Goal: Task Accomplishment & Management: Use online tool/utility

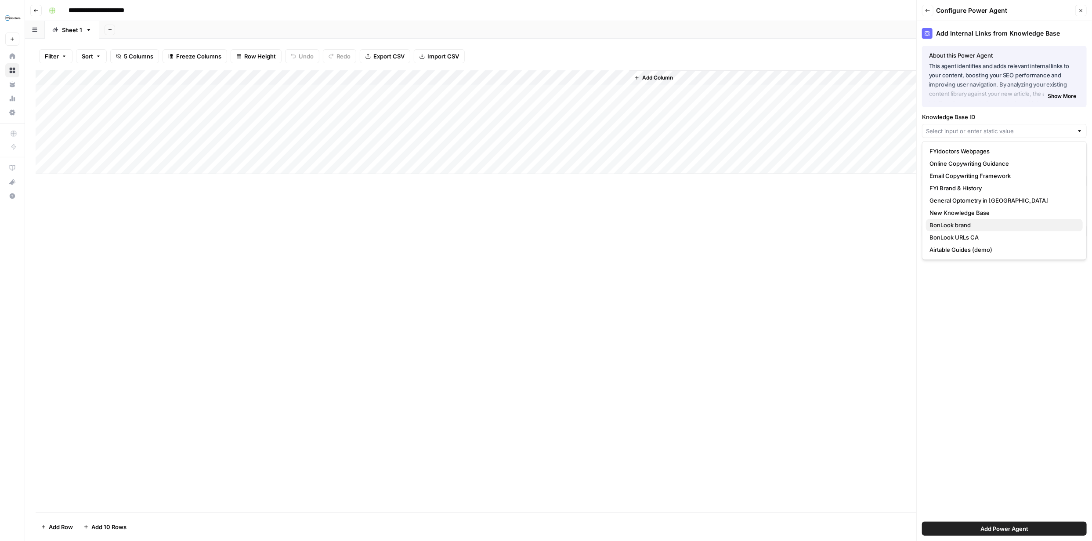
click at [972, 225] on span "BonLook brand" at bounding box center [1003, 225] width 146 height 9
type input "BonLook brand"
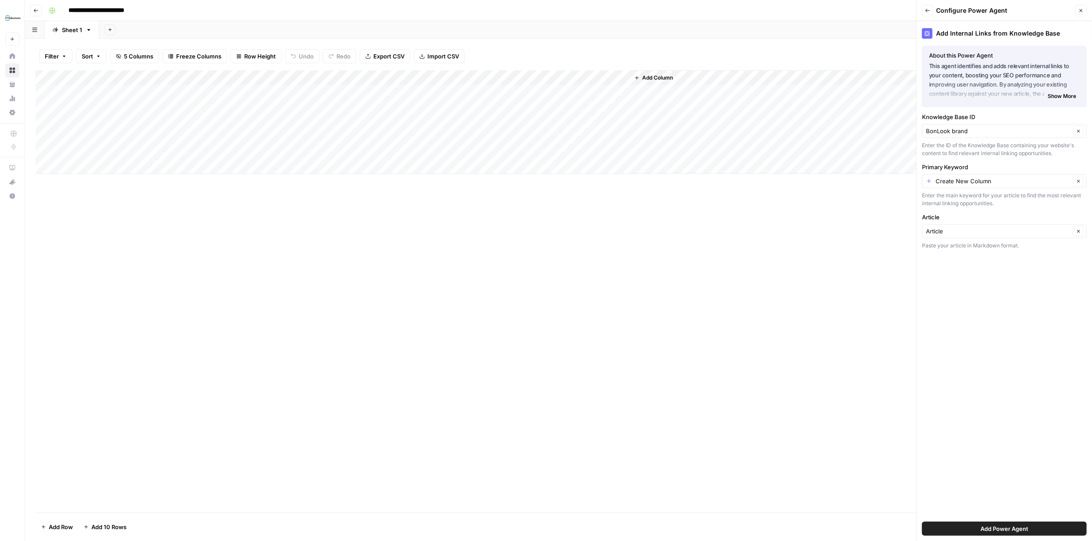
click at [1013, 527] on span "Add Power Agent" at bounding box center [1005, 528] width 48 height 9
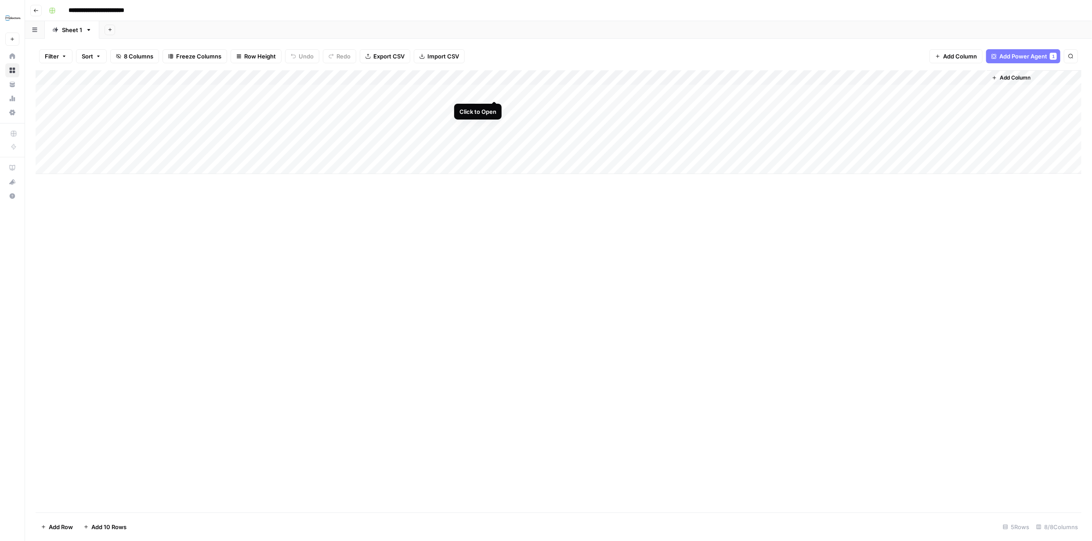
click at [494, 91] on div "Add Column" at bounding box center [559, 122] width 1046 height 104
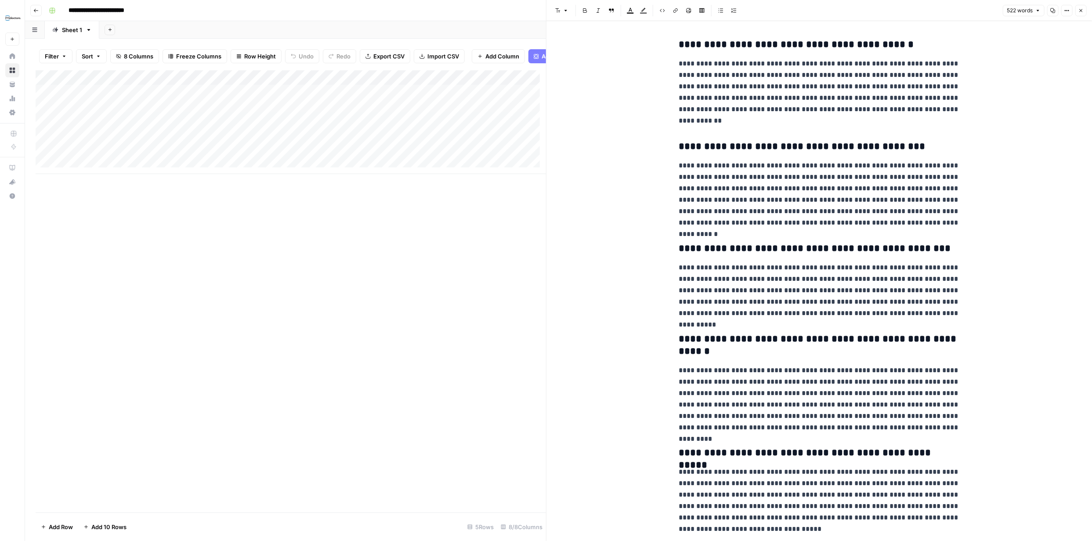
click at [719, 178] on p "**********" at bounding box center [819, 194] width 281 height 69
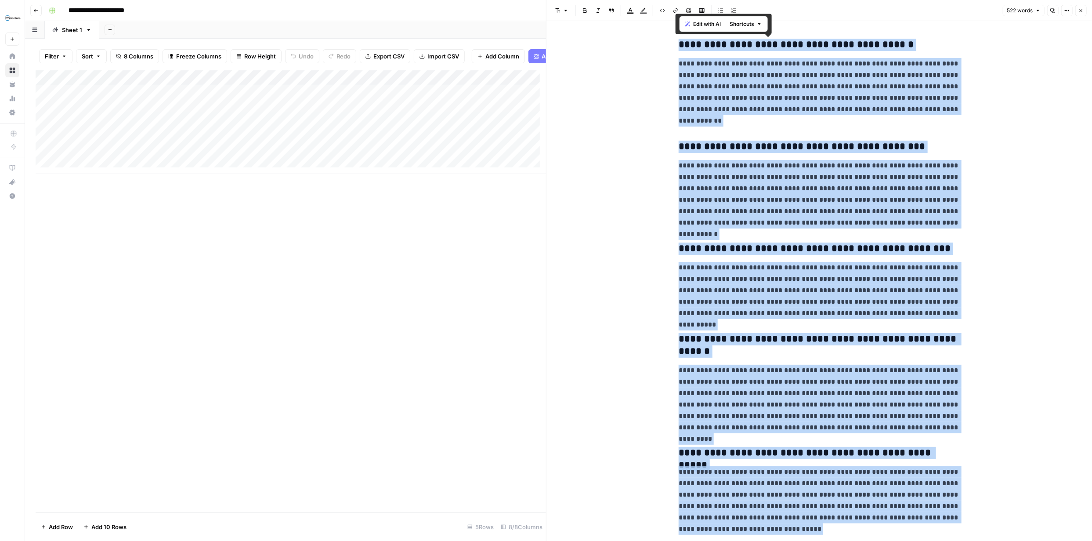
copy div "**********"
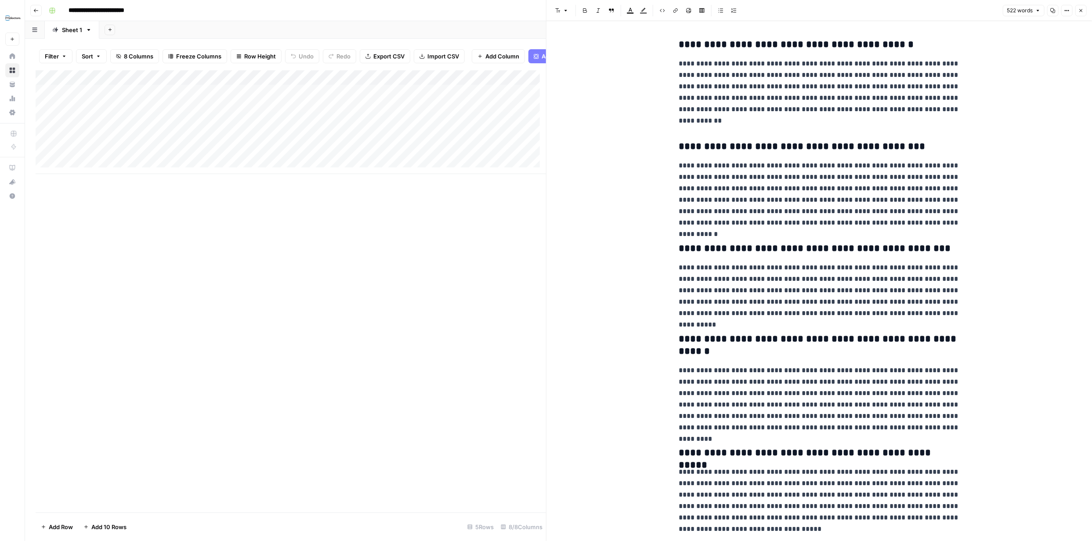
drag, startPoint x: 487, startPoint y: 241, endPoint x: 544, endPoint y: 222, distance: 59.6
click at [489, 240] on div "Add Column" at bounding box center [291, 291] width 511 height 442
click at [1080, 11] on icon "button" at bounding box center [1081, 10] width 5 height 5
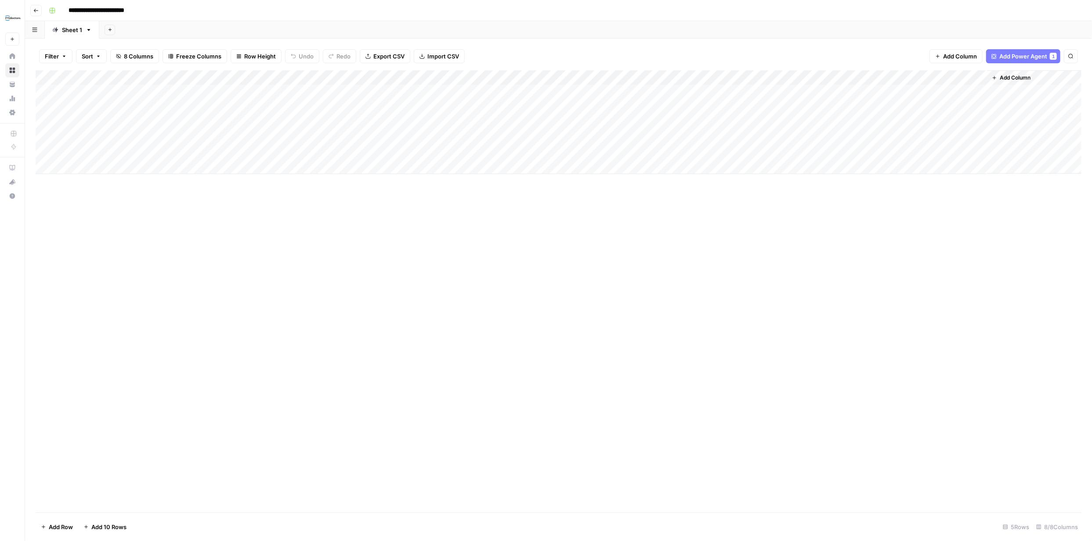
click at [559, 90] on div "Add Column" at bounding box center [559, 122] width 1046 height 104
click at [561, 90] on div "Add Column" at bounding box center [559, 122] width 1046 height 104
type textarea "**********"
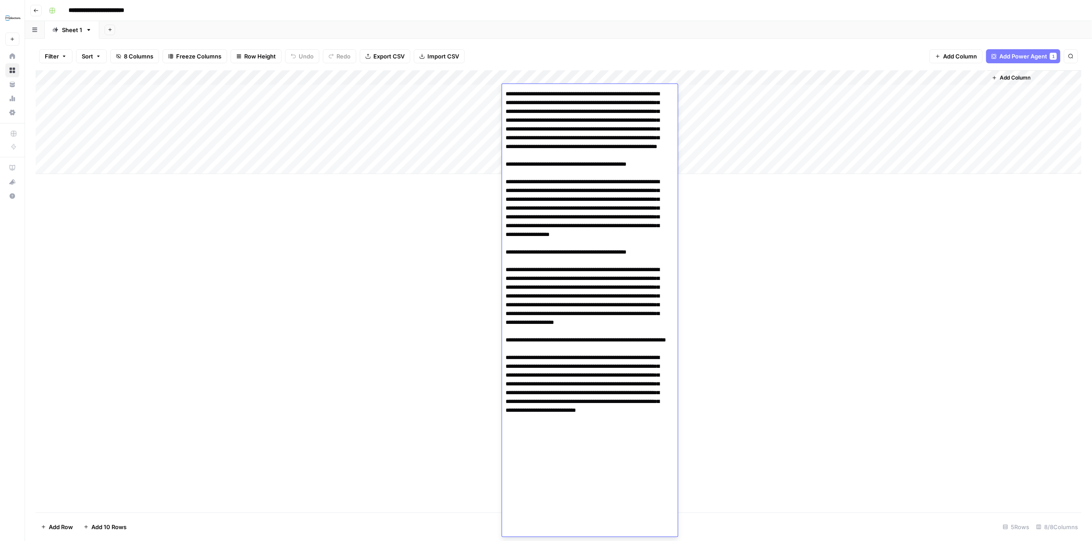
click at [746, 235] on div "Add Column" at bounding box center [559, 291] width 1046 height 442
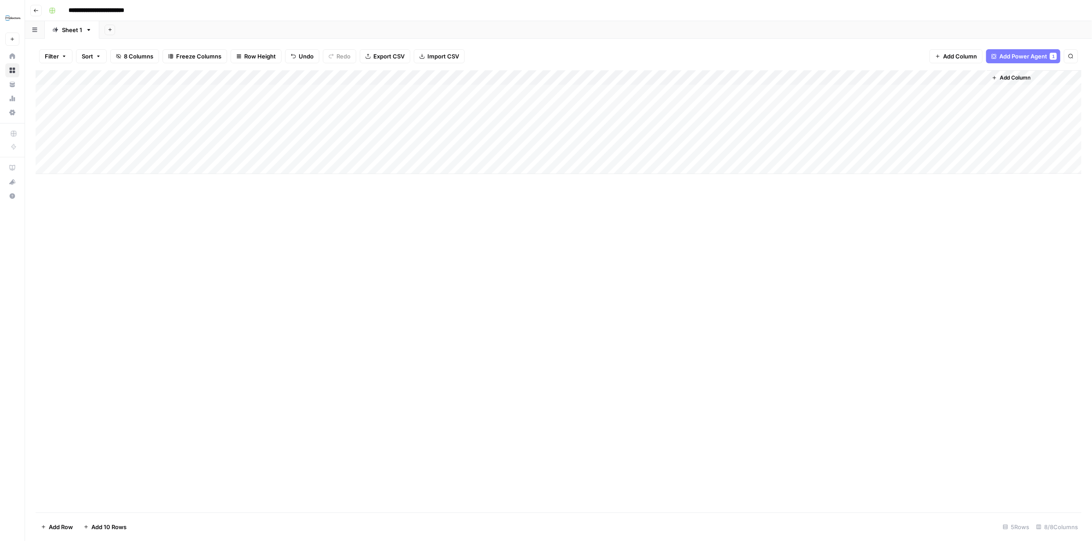
click at [685, 93] on div "Add Column" at bounding box center [559, 122] width 1046 height 104
type textarea "**********"
click at [893, 282] on div "Add Column" at bounding box center [559, 291] width 1046 height 442
click at [831, 91] on div "Add Column" at bounding box center [559, 122] width 1046 height 104
click at [889, 90] on div "Add Column" at bounding box center [559, 122] width 1046 height 104
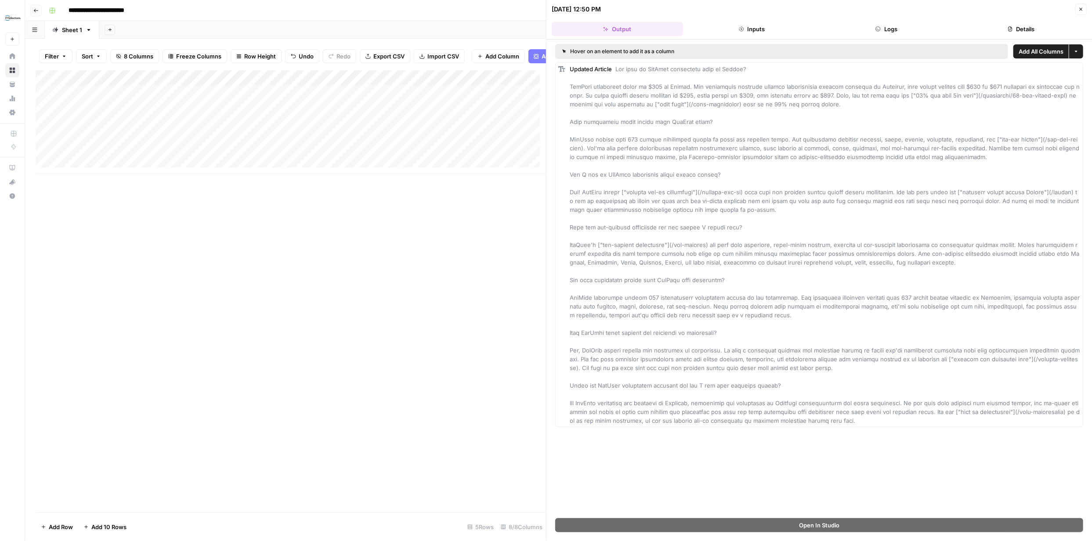
click at [1083, 7] on icon "button" at bounding box center [1081, 9] width 5 height 5
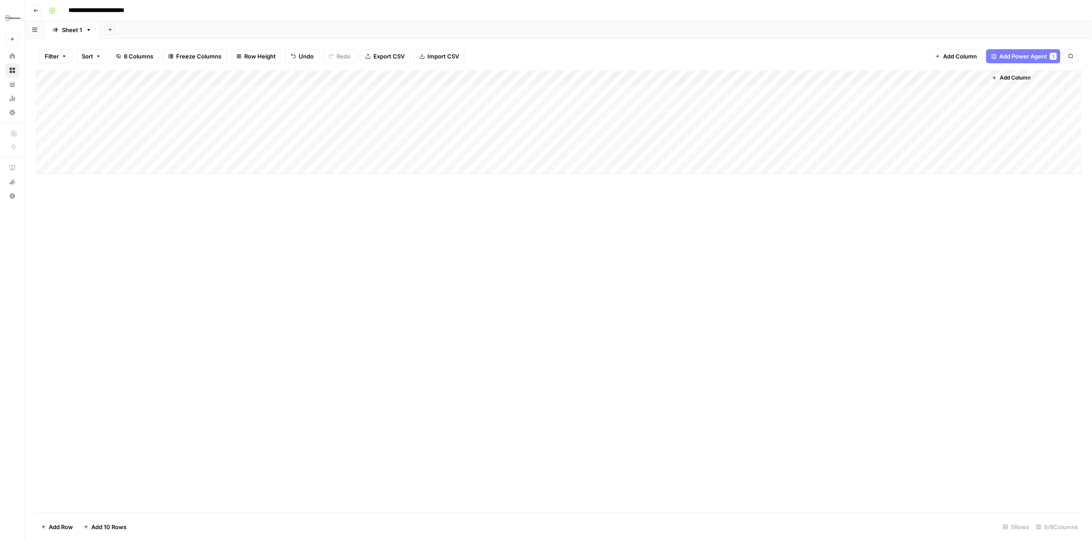
click at [978, 90] on div "Add Column" at bounding box center [559, 122] width 1046 height 104
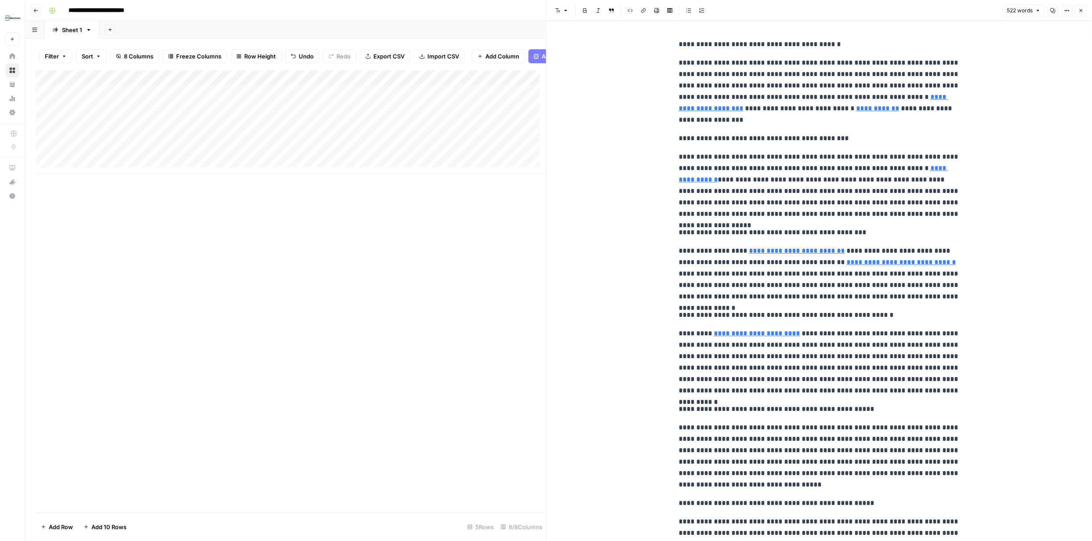
click at [1083, 9] on icon "button" at bounding box center [1081, 10] width 5 height 5
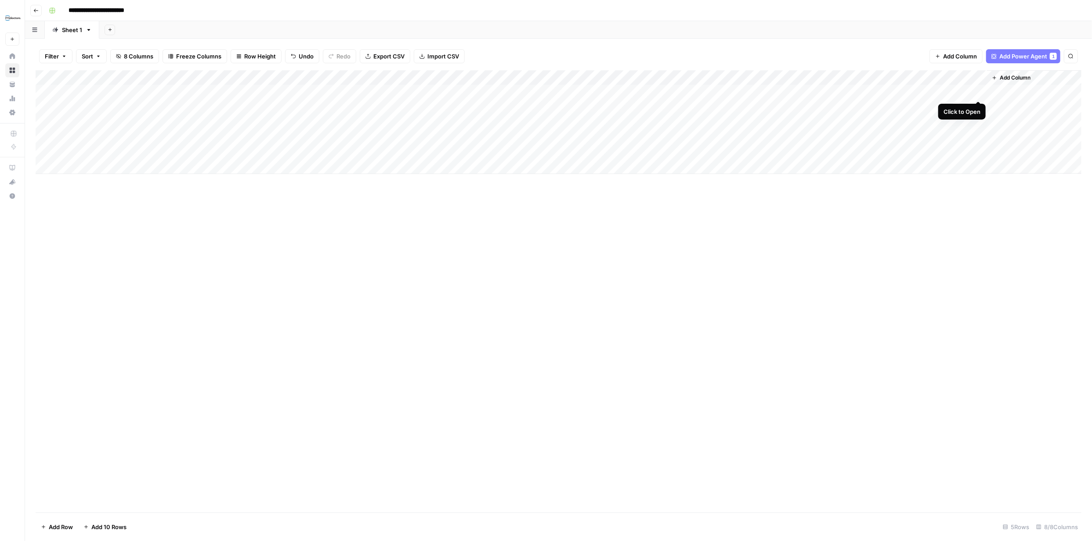
click at [979, 91] on div "Add Column" at bounding box center [559, 122] width 1046 height 104
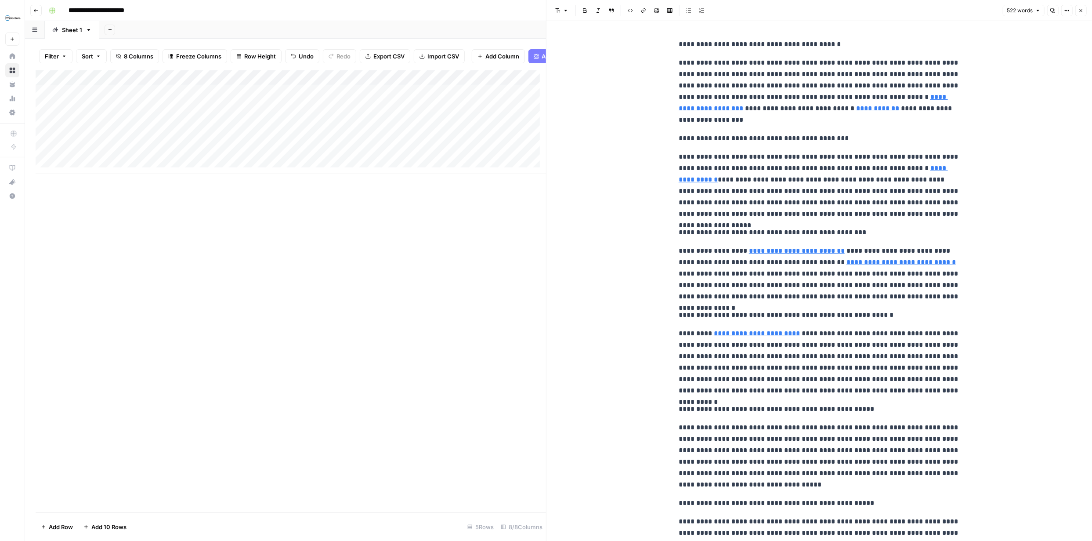
click at [1083, 9] on icon "button" at bounding box center [1081, 10] width 5 height 5
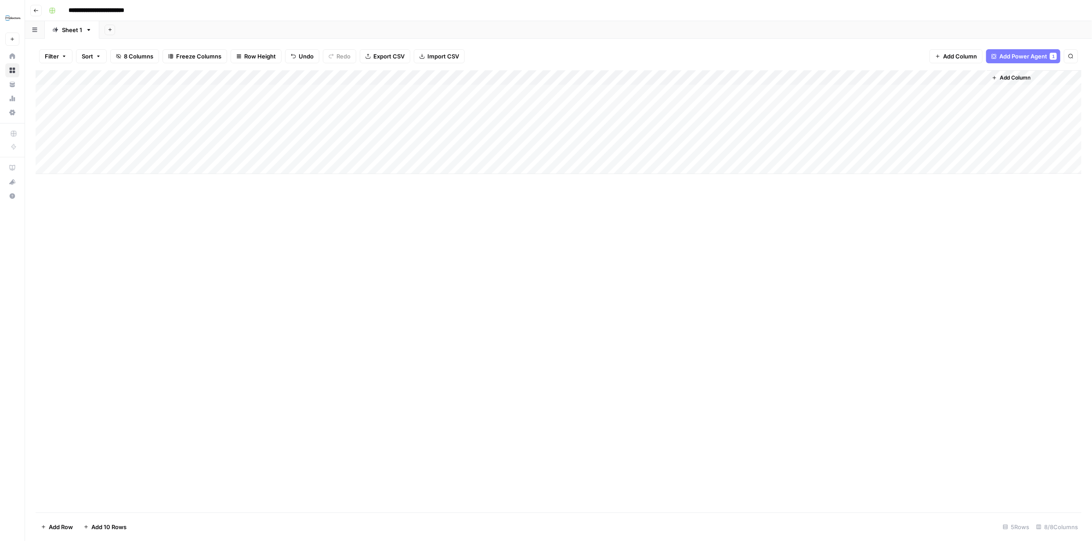
click at [162, 105] on div "Add Column" at bounding box center [559, 122] width 1046 height 104
click at [163, 105] on div "Add Column" at bounding box center [559, 122] width 1046 height 104
click at [158, 109] on textarea at bounding box center [136, 107] width 141 height 12
paste textarea "**********"
type textarea "**********"
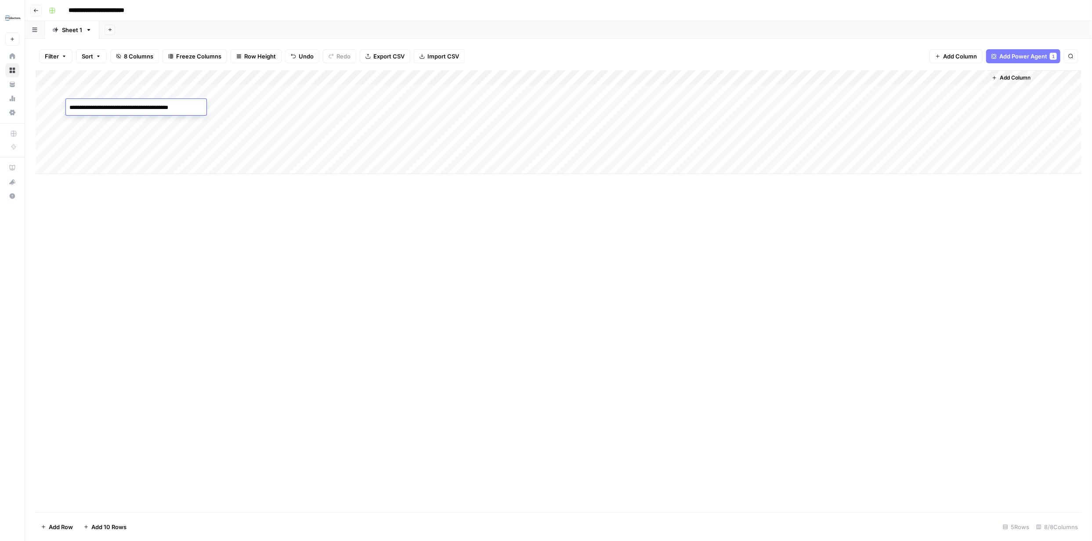
click at [224, 235] on div "Add Column" at bounding box center [559, 291] width 1046 height 442
click at [266, 108] on div "Add Column" at bounding box center [559, 122] width 1046 height 104
click at [265, 109] on div "Add Column" at bounding box center [559, 122] width 1046 height 104
type textarea "**********"
click at [306, 198] on div "Add Column" at bounding box center [559, 291] width 1046 height 442
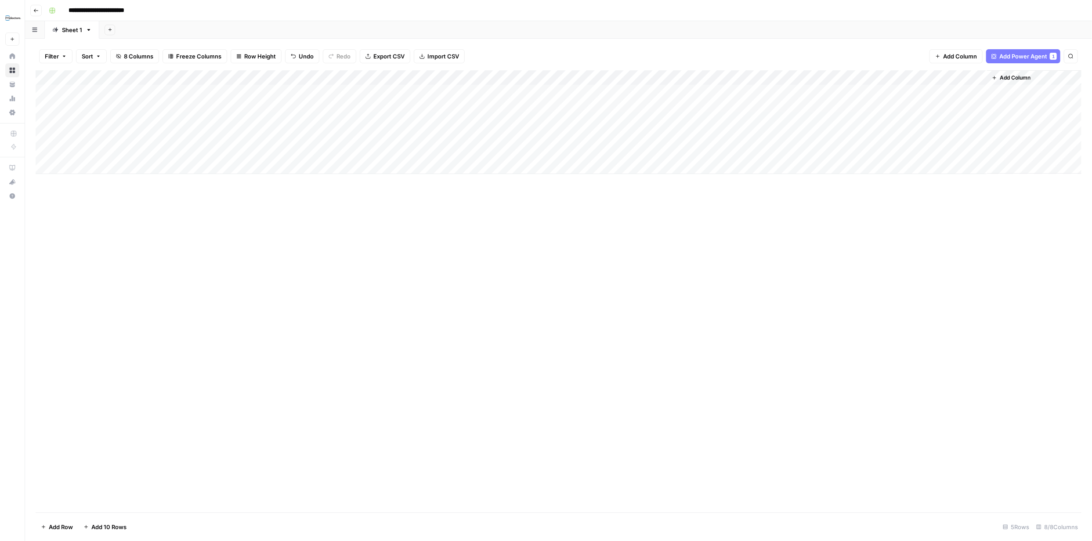
click at [371, 107] on div "Add Column" at bounding box center [559, 122] width 1046 height 104
click at [491, 107] on div "Add Column" at bounding box center [559, 122] width 1046 height 104
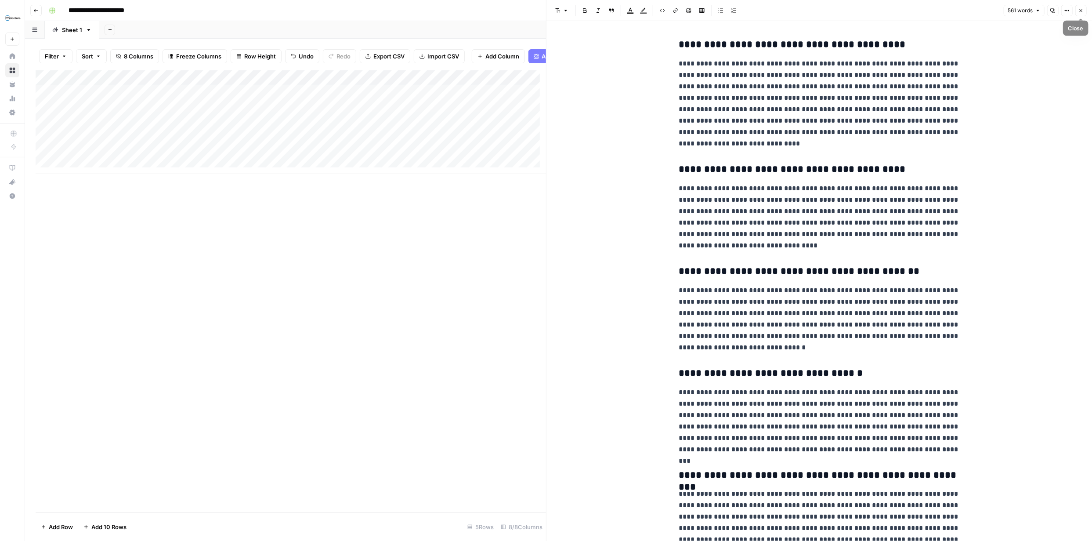
click at [1084, 8] on button "Close" at bounding box center [1081, 10] width 11 height 11
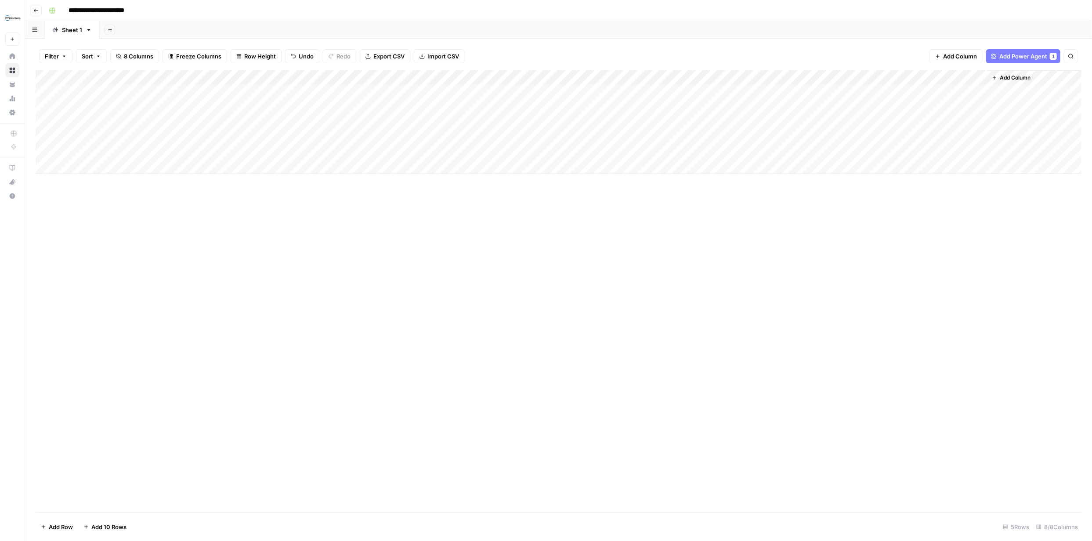
click at [498, 108] on div "Add Column" at bounding box center [559, 122] width 1046 height 104
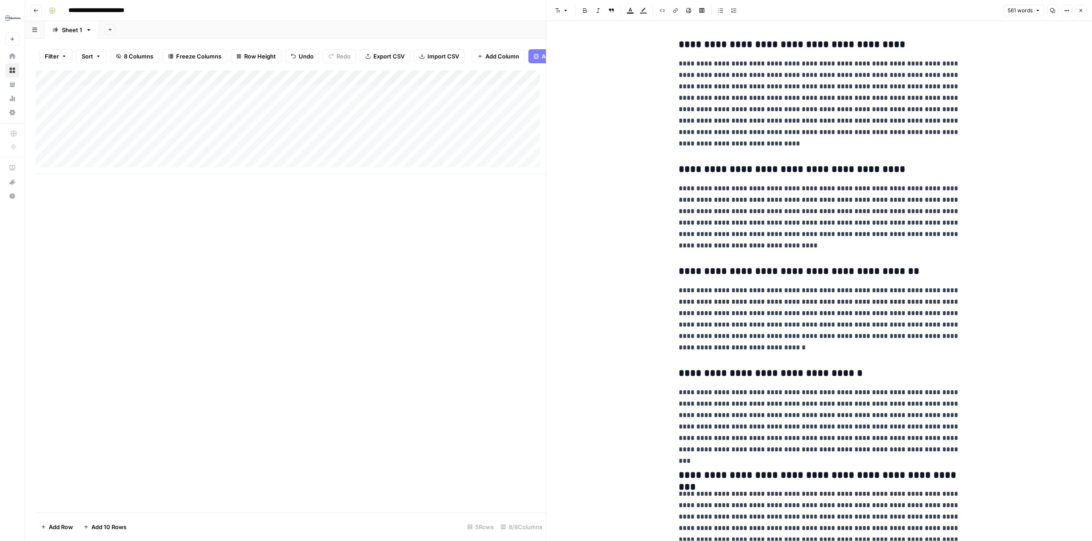
click at [759, 121] on p "**********" at bounding box center [819, 103] width 281 height 91
click at [759, 120] on p "**********" at bounding box center [819, 103] width 281 height 91
click at [1051, 10] on icon "button" at bounding box center [1053, 10] width 5 height 5
click at [1081, 9] on icon "button" at bounding box center [1081, 10] width 5 height 5
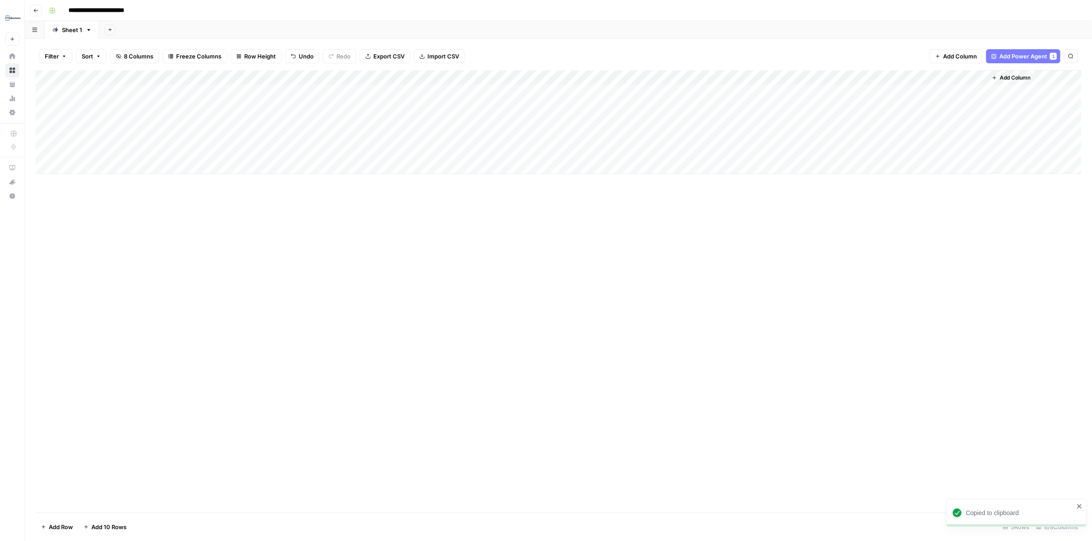
click at [580, 104] on div "Add Column" at bounding box center [559, 122] width 1046 height 104
click at [578, 108] on div "Add Column" at bounding box center [559, 122] width 1046 height 104
type textarea "**********"
drag, startPoint x: 818, startPoint y: 242, endPoint x: 828, endPoint y: 250, distance: 12.5
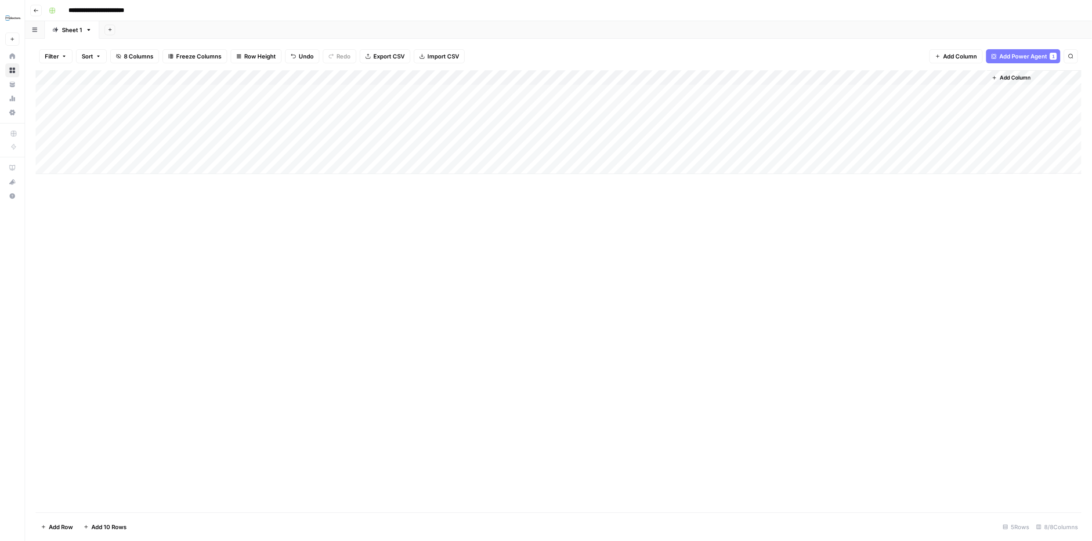
click at [820, 243] on div "Add Column" at bounding box center [559, 291] width 1046 height 442
click at [703, 106] on div "Add Column" at bounding box center [559, 122] width 1046 height 104
click at [702, 108] on div "Add Column" at bounding box center [559, 122] width 1046 height 104
type textarea "**********"
click at [649, 299] on div "Add Column" at bounding box center [559, 291] width 1046 height 442
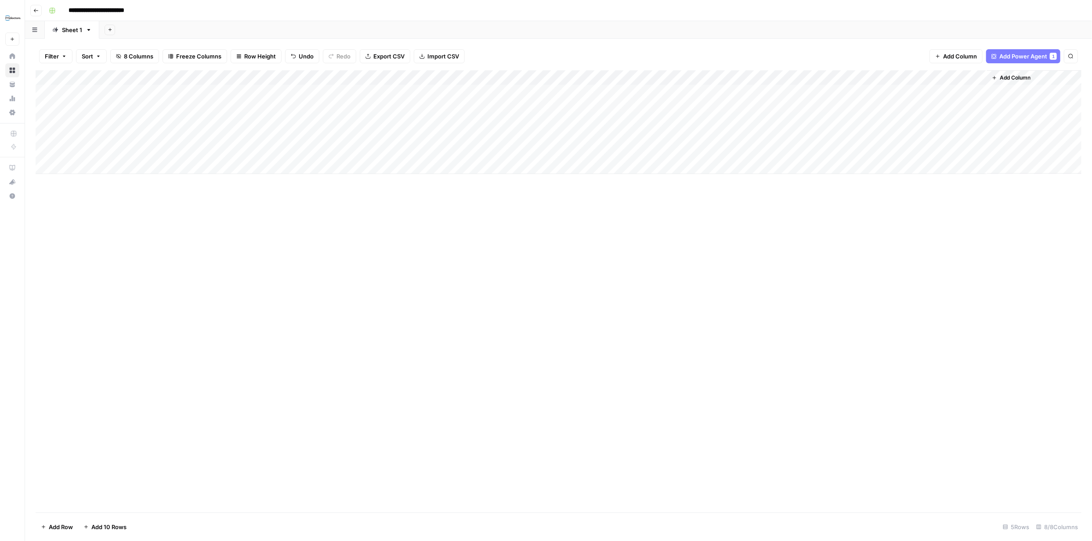
click at [832, 107] on div "Add Column" at bounding box center [559, 122] width 1046 height 104
click at [953, 108] on div "Add Column" at bounding box center [559, 122] width 1046 height 104
click at [979, 105] on div "Add Column" at bounding box center [559, 122] width 1046 height 104
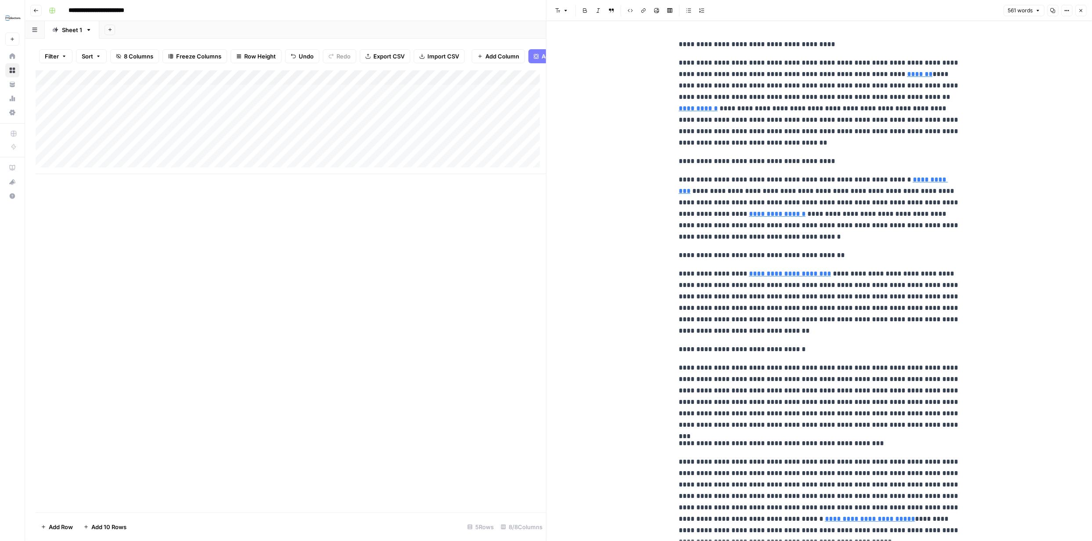
click at [1084, 9] on button "Close" at bounding box center [1081, 10] width 11 height 11
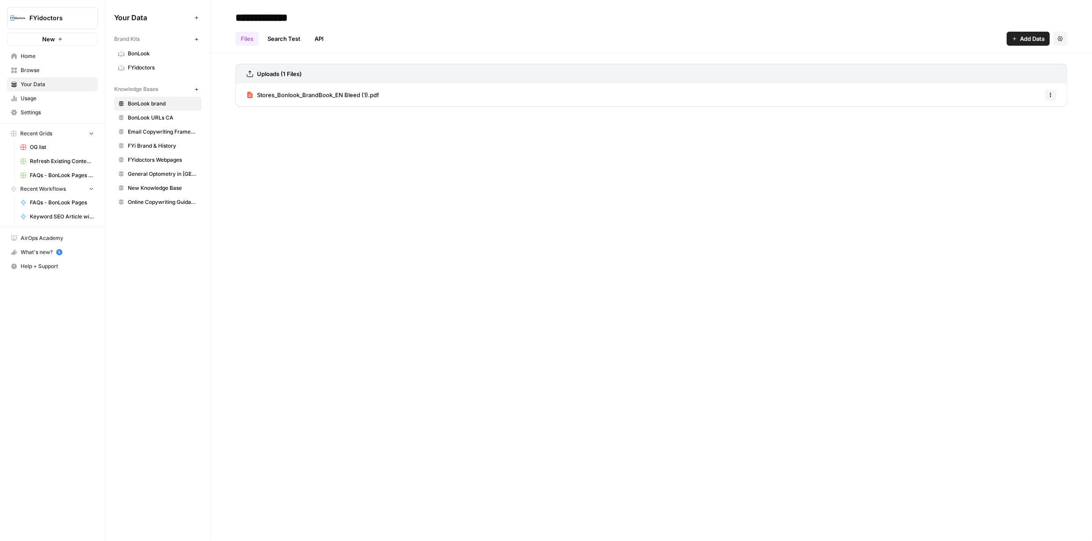
click at [155, 117] on span "BonLook URLs CA" at bounding box center [163, 118] width 70 height 8
click at [152, 159] on span "FYidoctors Webpages" at bounding box center [163, 160] width 70 height 8
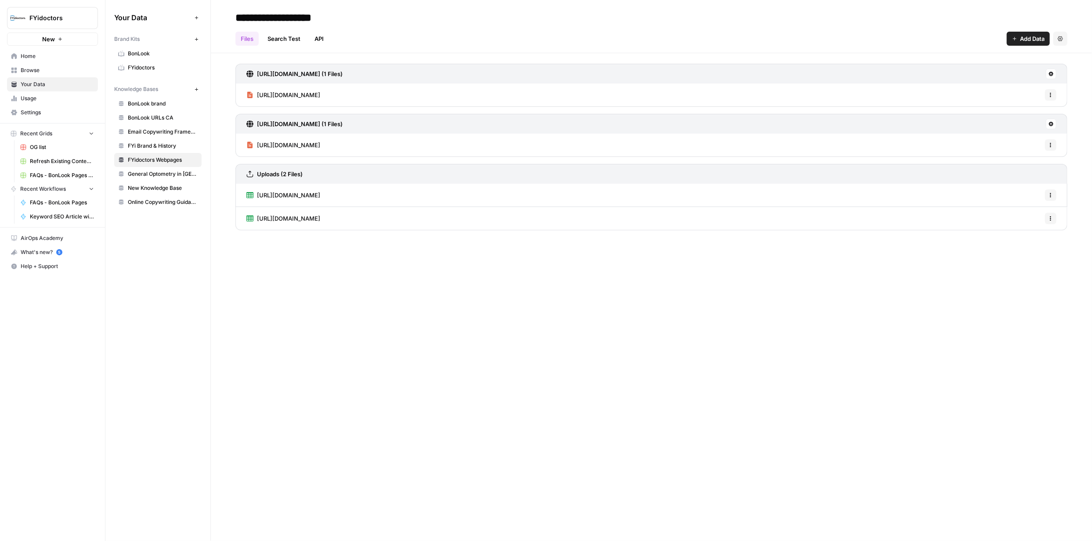
click at [320, 194] on span "[URL][DOMAIN_NAME]" at bounding box center [288, 195] width 63 height 9
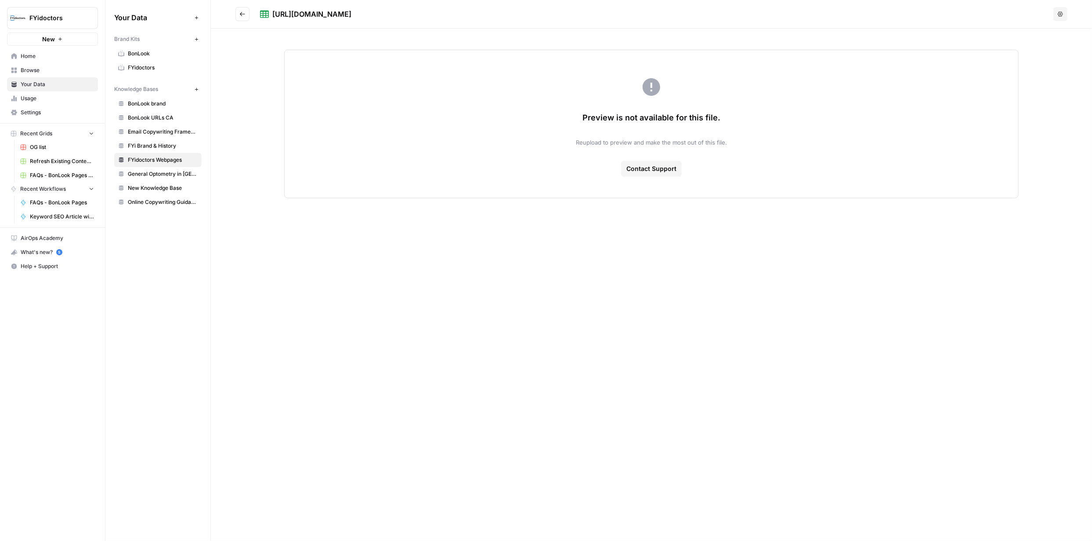
click at [241, 13] on icon "Go back" at bounding box center [242, 14] width 5 height 4
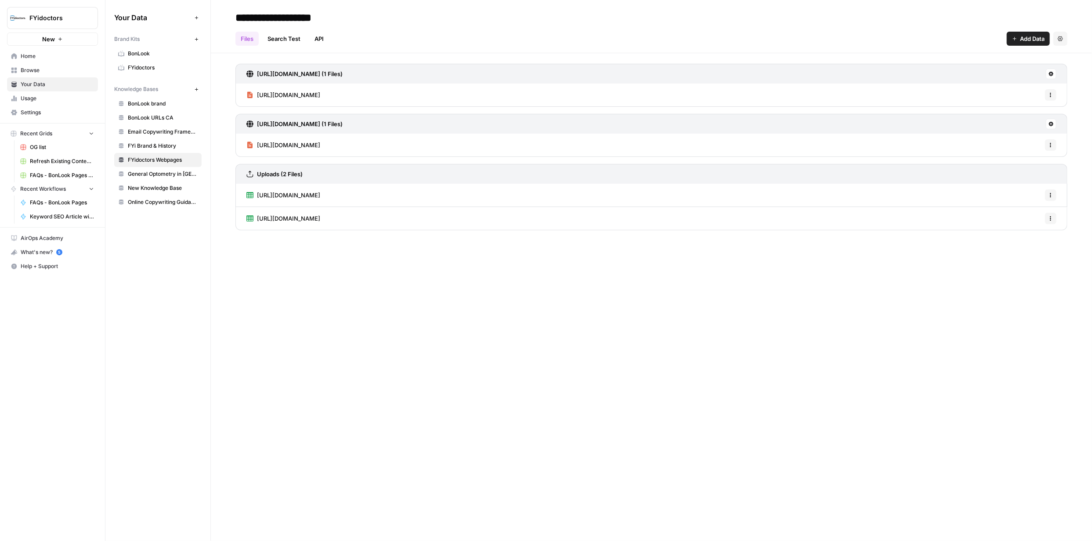
click at [320, 218] on span "https://fyidoctors.com/sitemap_collections_1.xml" at bounding box center [288, 218] width 63 height 9
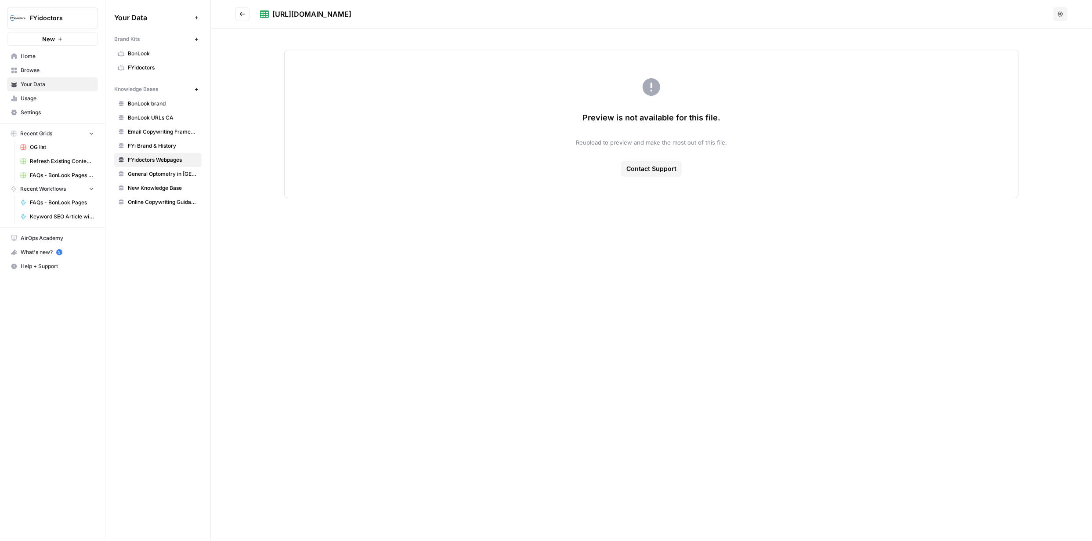
click at [239, 13] on icon "Go back" at bounding box center [242, 14] width 6 height 6
